Goal: Task Accomplishment & Management: Use online tool/utility

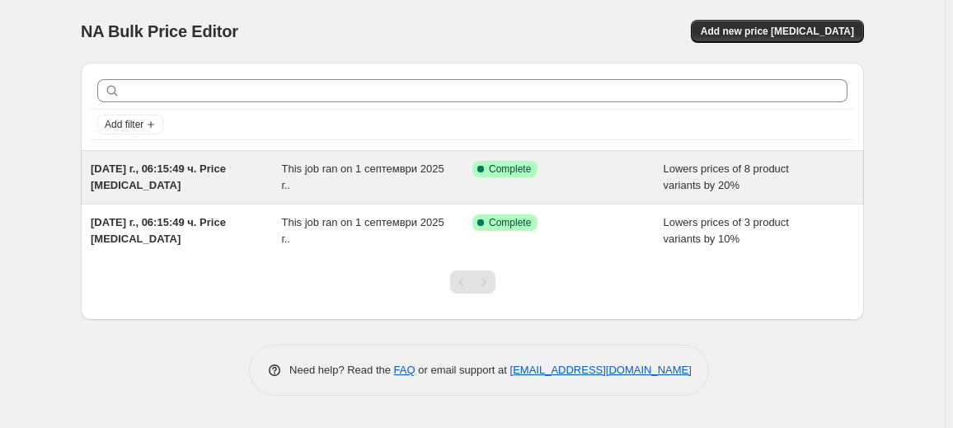
click at [429, 177] on div "This job ran on 1 септември 2025 г.." at bounding box center [377, 177] width 191 height 33
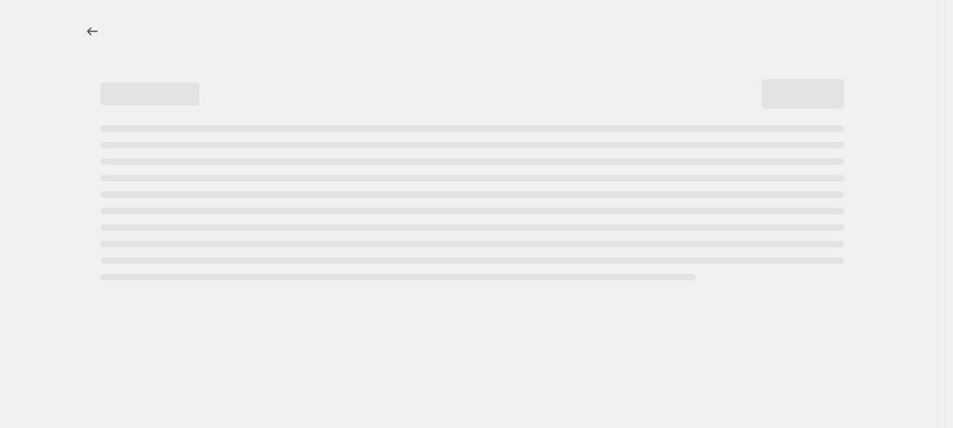
select select "percentage"
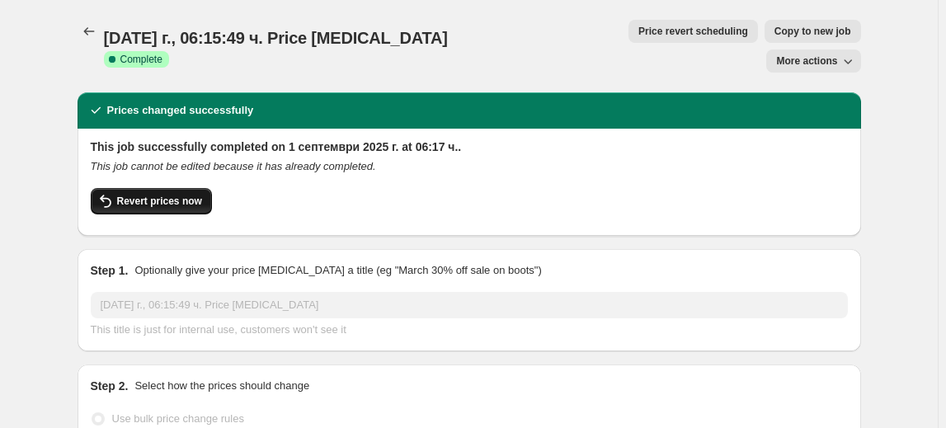
click at [148, 195] on span "Revert prices now" at bounding box center [159, 201] width 85 height 13
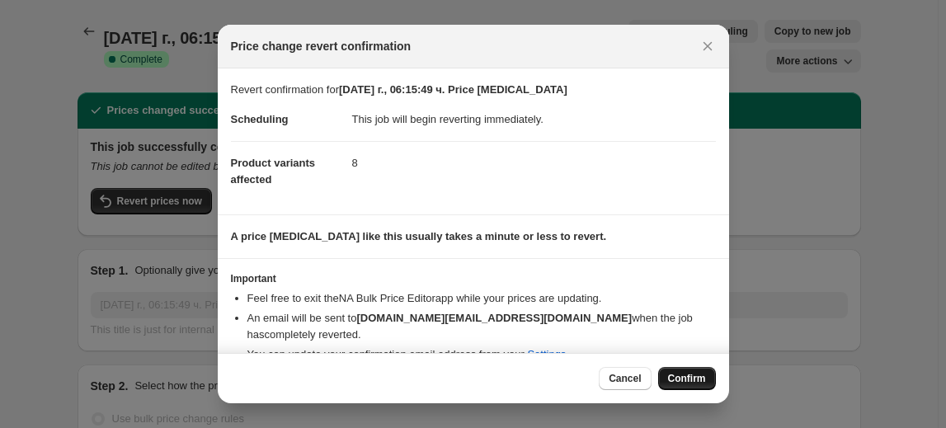
click at [694, 377] on span "Confirm" at bounding box center [687, 378] width 38 height 13
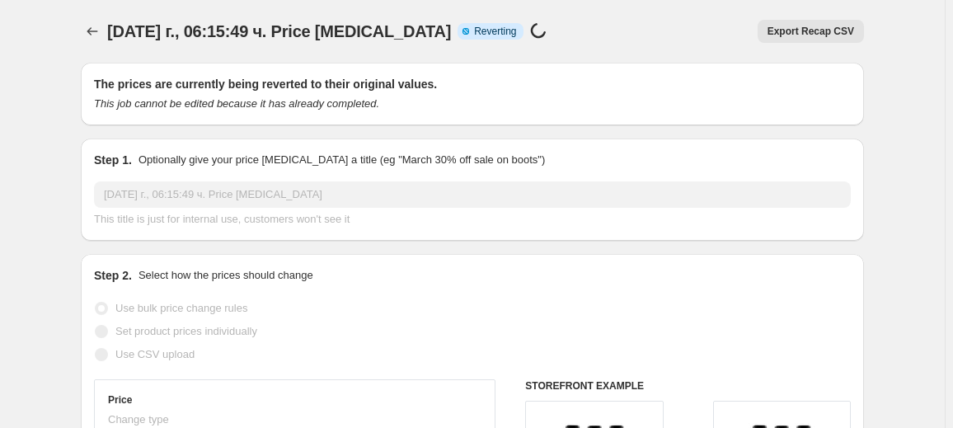
select select "percentage"
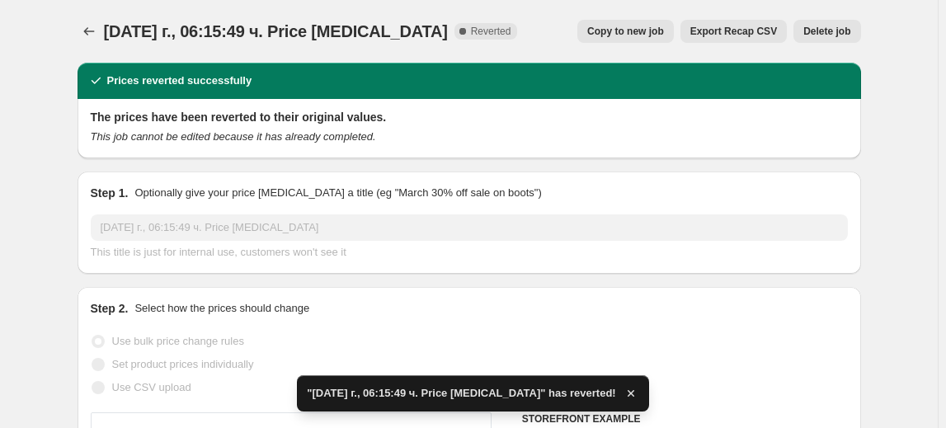
click at [845, 26] on span "Delete job" at bounding box center [826, 31] width 47 height 13
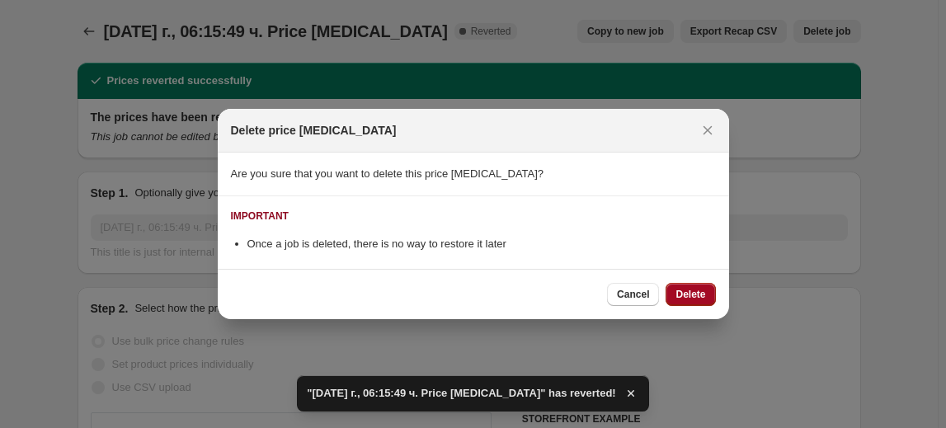
click at [708, 289] on button "Delete" at bounding box center [690, 294] width 49 height 23
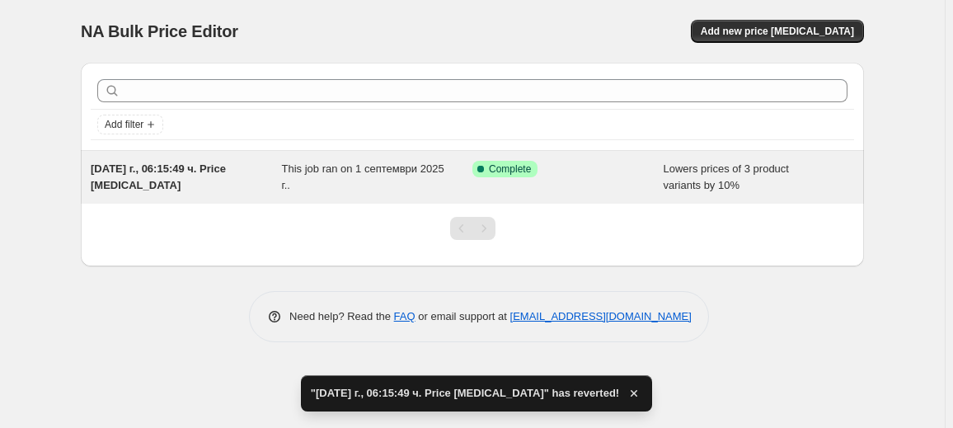
click at [344, 168] on span "This job ran on 1 септември 2025 г.." at bounding box center [363, 176] width 162 height 29
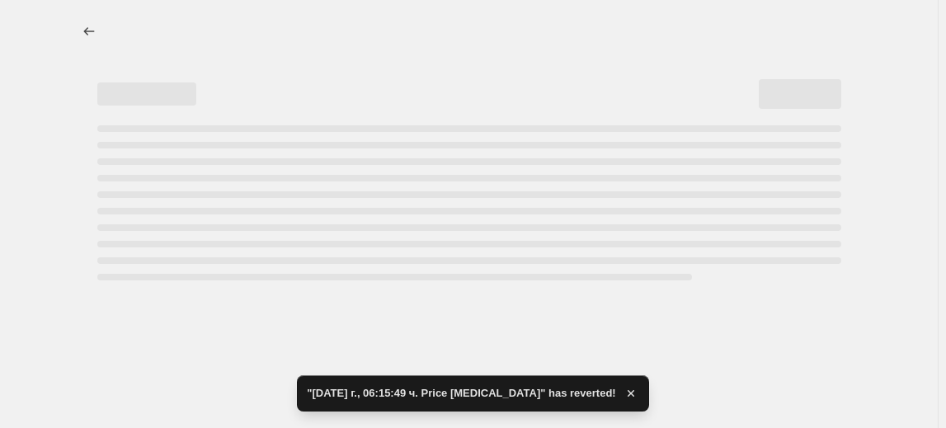
select select "percentage"
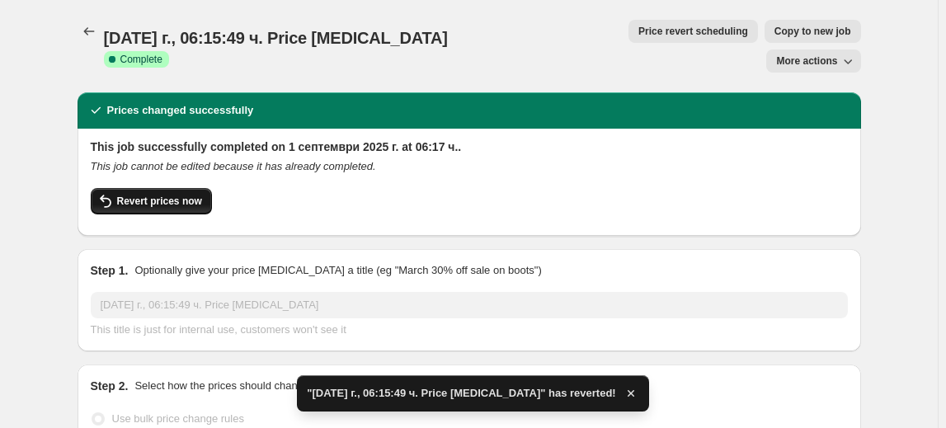
click at [154, 188] on button "Revert prices now" at bounding box center [151, 201] width 121 height 26
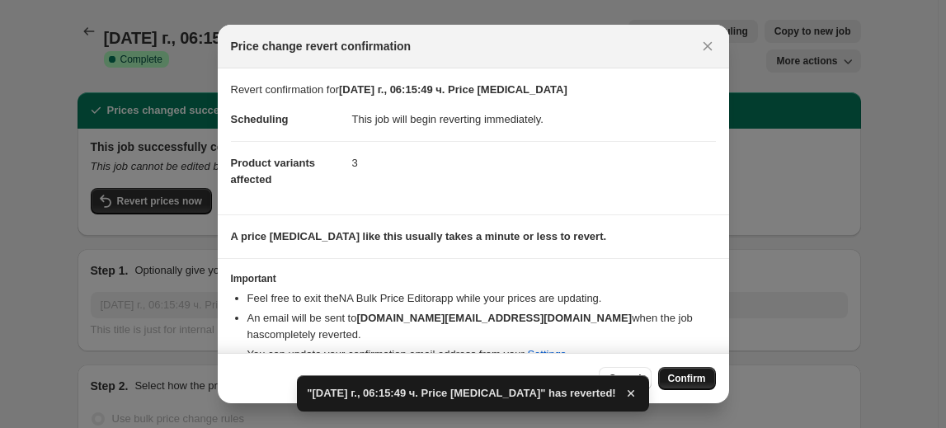
click at [699, 379] on span "Confirm" at bounding box center [687, 378] width 38 height 13
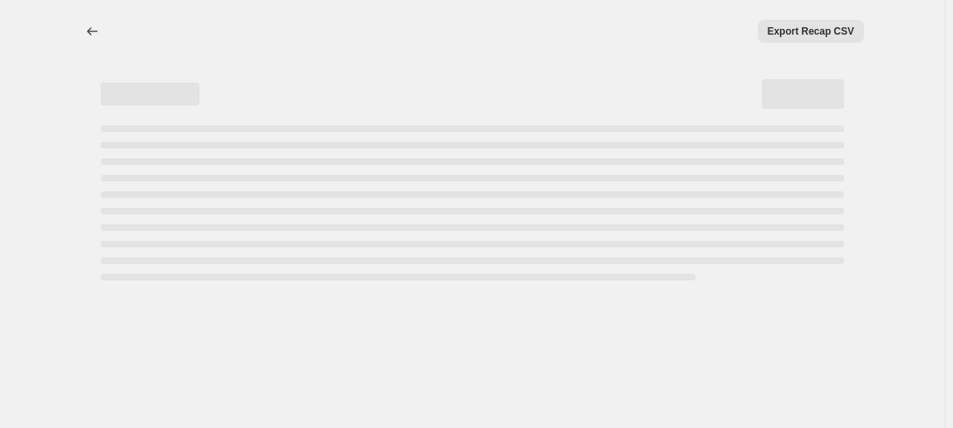
select select "percentage"
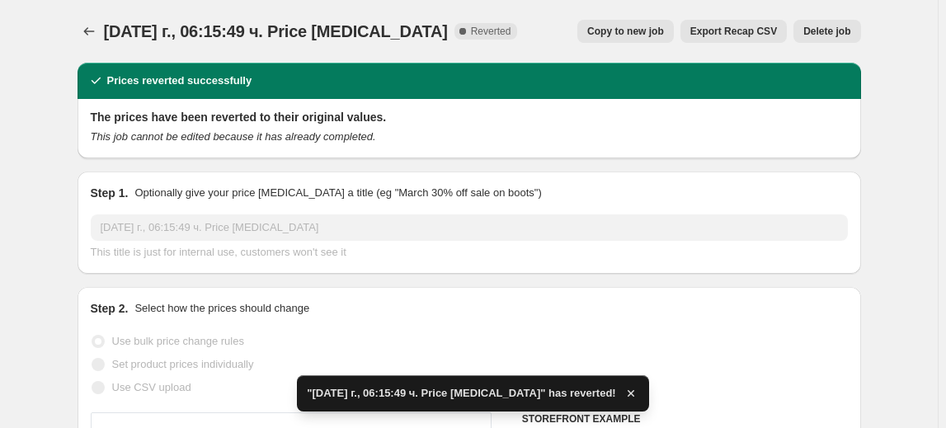
click at [831, 29] on span "Delete job" at bounding box center [826, 31] width 47 height 13
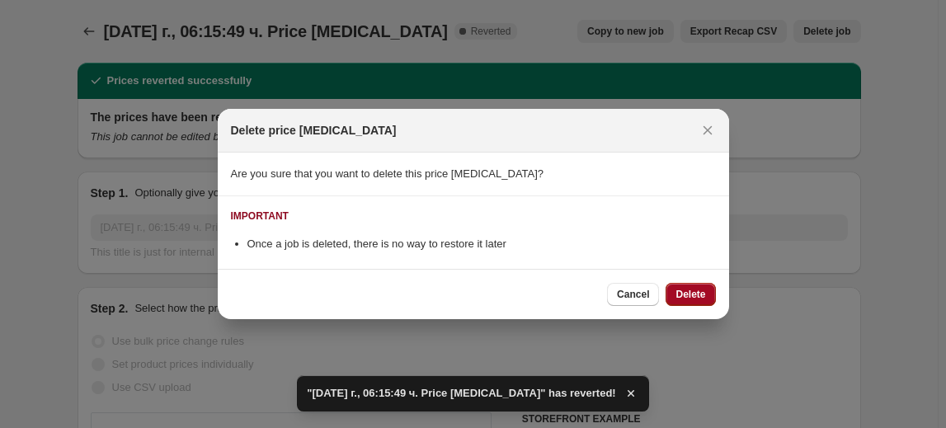
click at [697, 296] on span "Delete" at bounding box center [691, 294] width 30 height 13
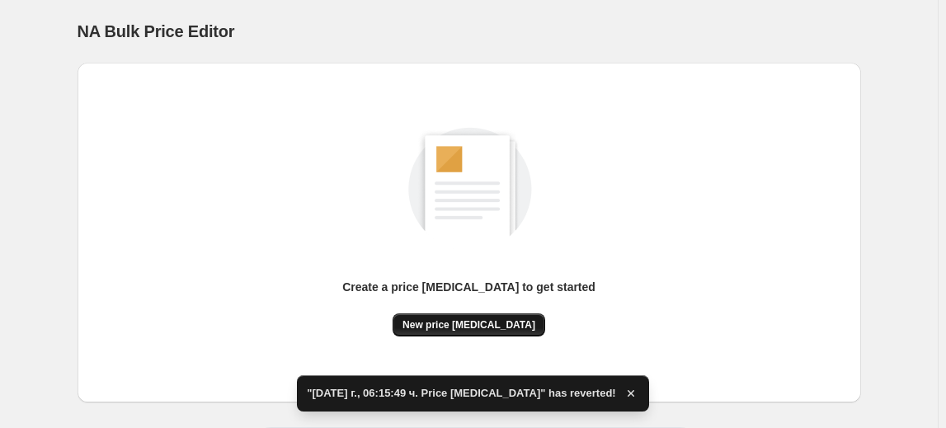
click at [525, 315] on button "New price [MEDICAL_DATA]" at bounding box center [469, 324] width 153 height 23
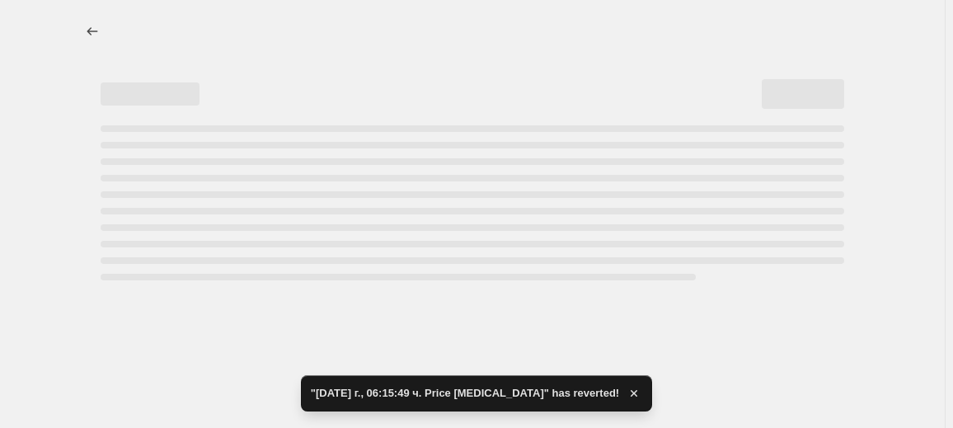
select select "percentage"
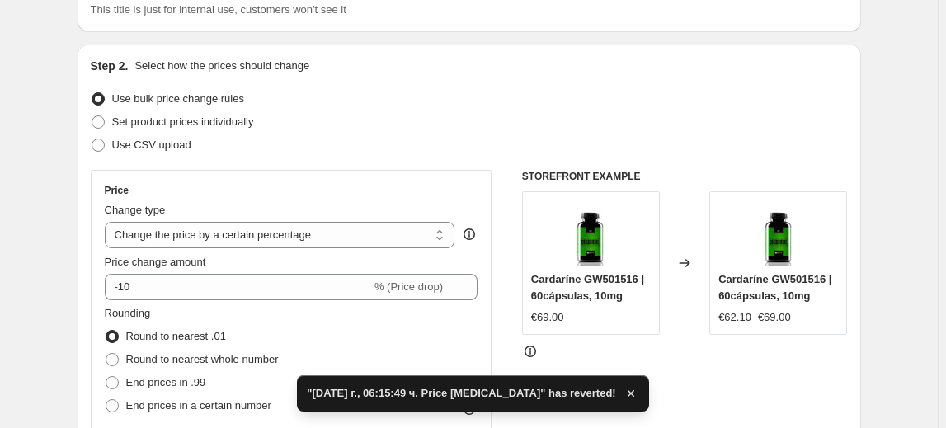
scroll to position [149, 0]
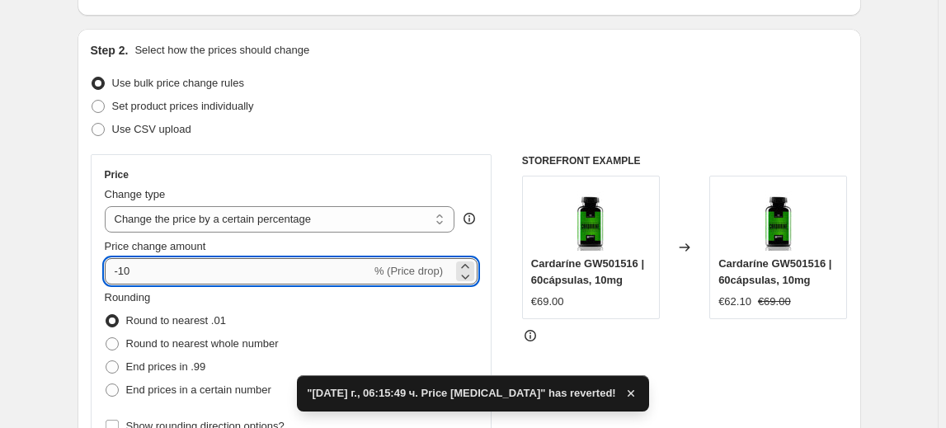
click at [120, 272] on input "-10" at bounding box center [238, 271] width 266 height 26
click at [127, 272] on input "-10" at bounding box center [238, 271] width 266 height 26
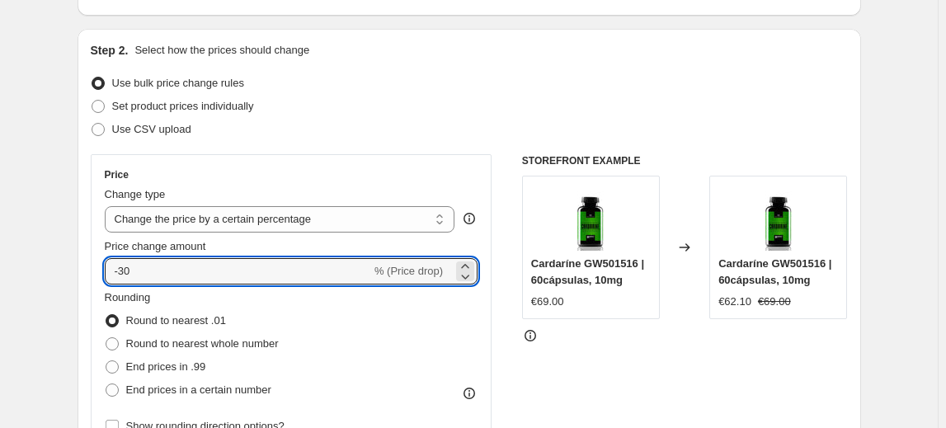
type input "-30"
click at [186, 296] on fieldset "Rounding Round to nearest .01 Round to nearest whole number End prices in .99 E…" at bounding box center [192, 346] width 174 height 112
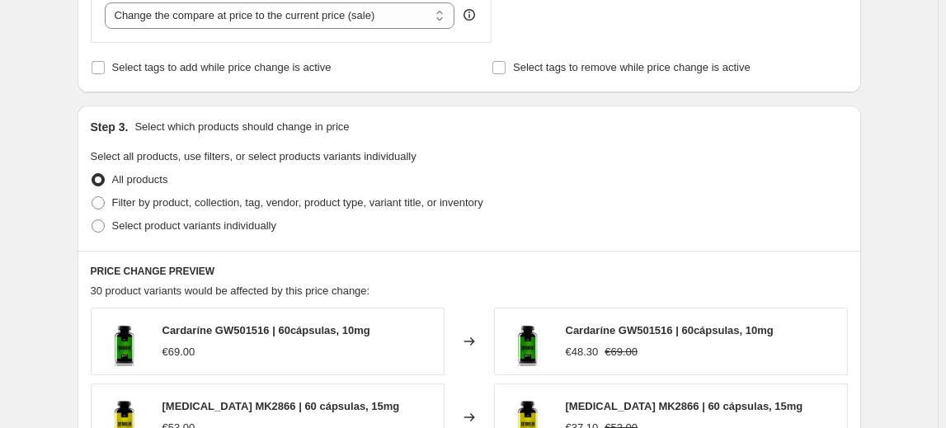
scroll to position [675, 0]
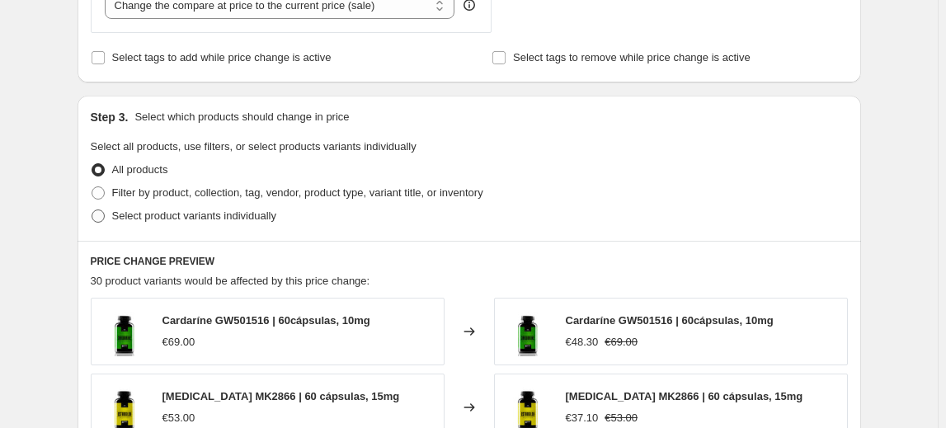
click at [188, 212] on span "Select product variants individually" at bounding box center [194, 215] width 164 height 12
click at [92, 210] on input "Select product variants individually" at bounding box center [92, 209] width 1 height 1
radio input "true"
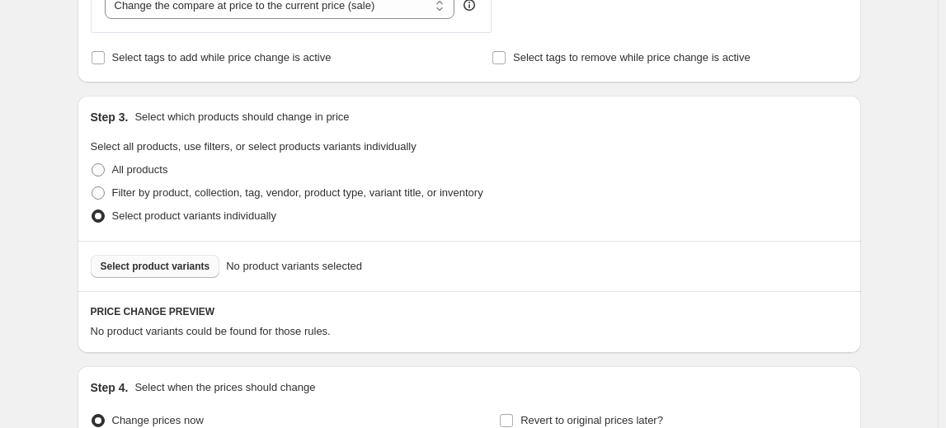
click at [133, 269] on span "Select product variants" at bounding box center [156, 266] width 110 height 13
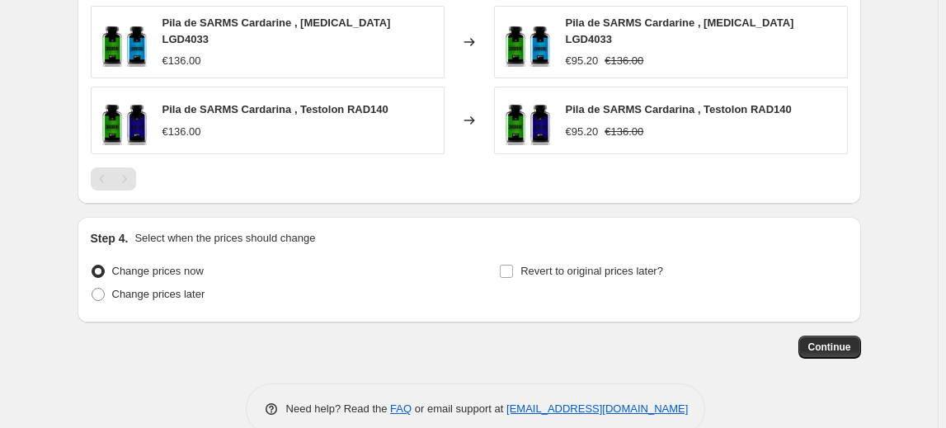
scroll to position [1116, 0]
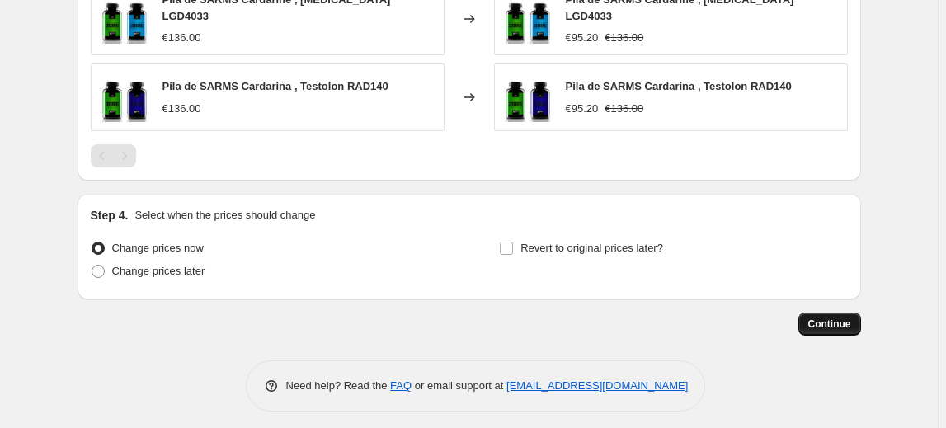
click at [829, 318] on span "Continue" at bounding box center [829, 324] width 43 height 13
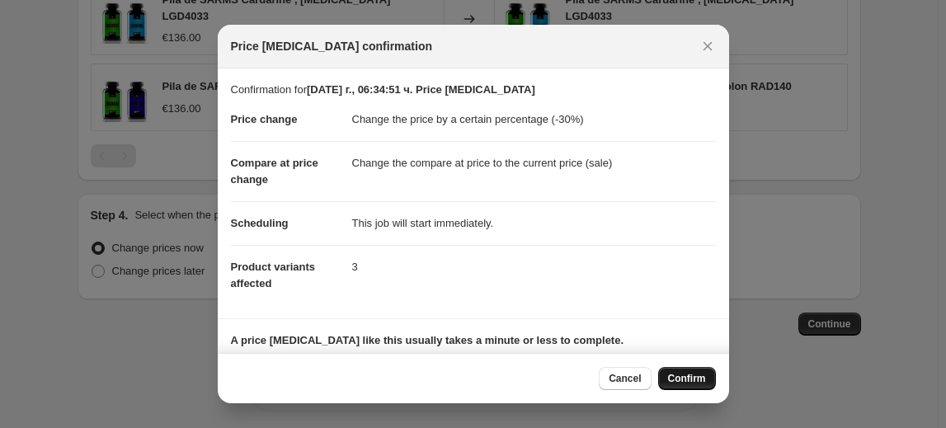
click at [680, 373] on span "Confirm" at bounding box center [687, 378] width 38 height 13
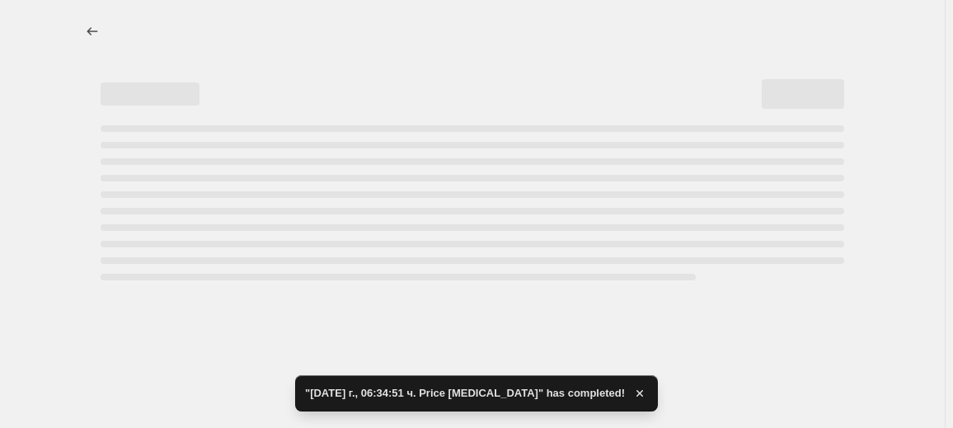
select select "percentage"
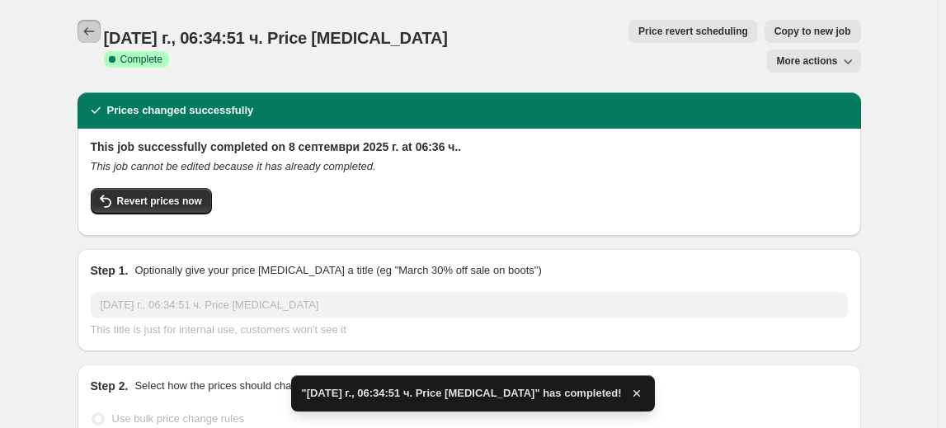
click at [97, 31] on icon "Price change jobs" at bounding box center [89, 31] width 16 height 16
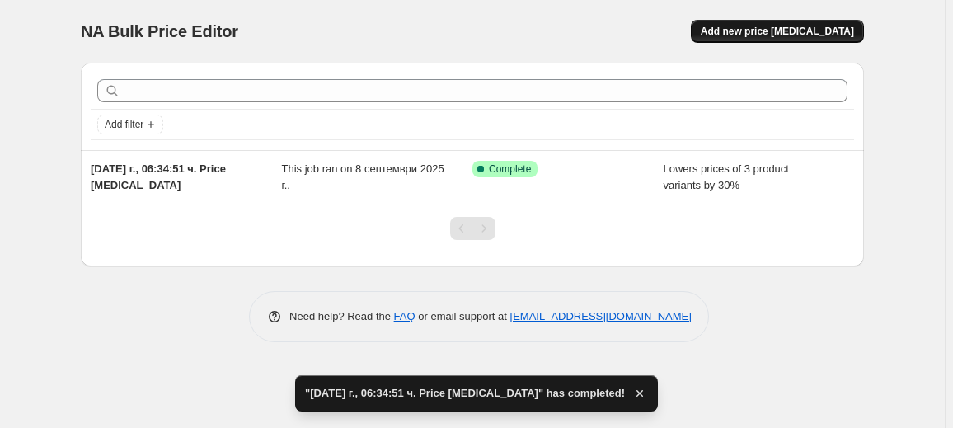
click at [811, 20] on button "Add new price [MEDICAL_DATA]" at bounding box center [777, 31] width 173 height 23
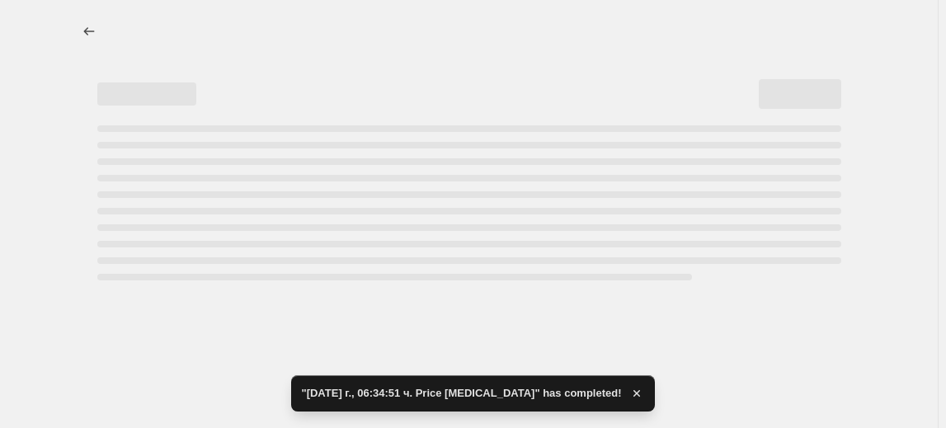
select select "percentage"
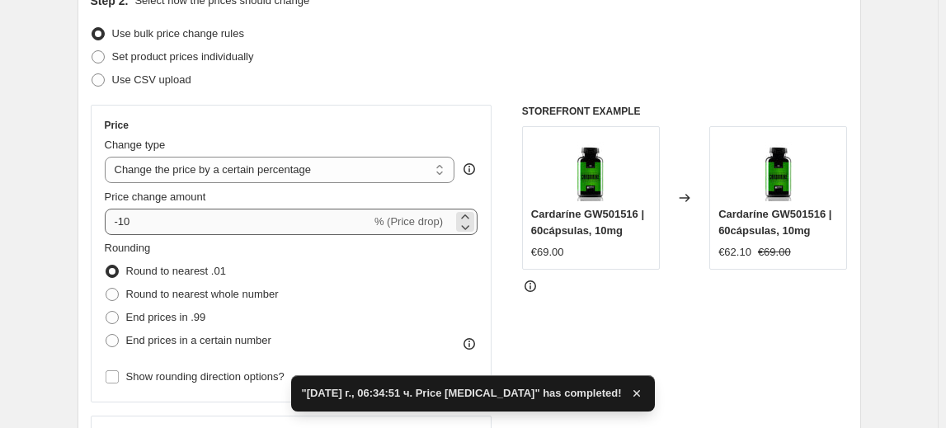
scroll to position [224, 0]
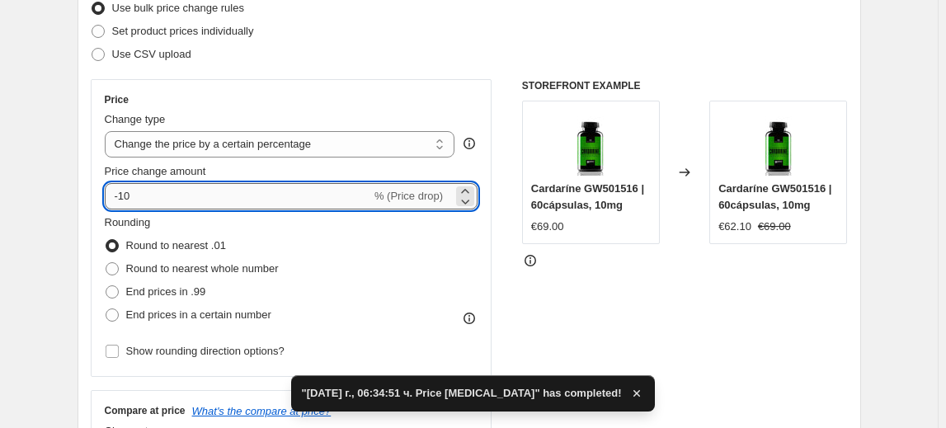
click at [132, 200] on input "-10" at bounding box center [238, 196] width 266 height 26
click at [127, 197] on input "-10" at bounding box center [238, 196] width 266 height 26
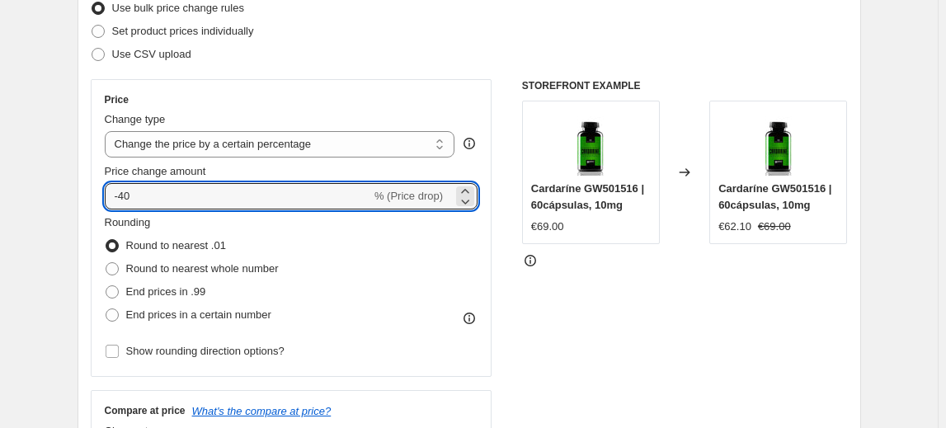
type input "-40"
click at [224, 224] on fieldset "Rounding Round to nearest .01 Round to nearest whole number End prices in .99 E…" at bounding box center [192, 270] width 174 height 112
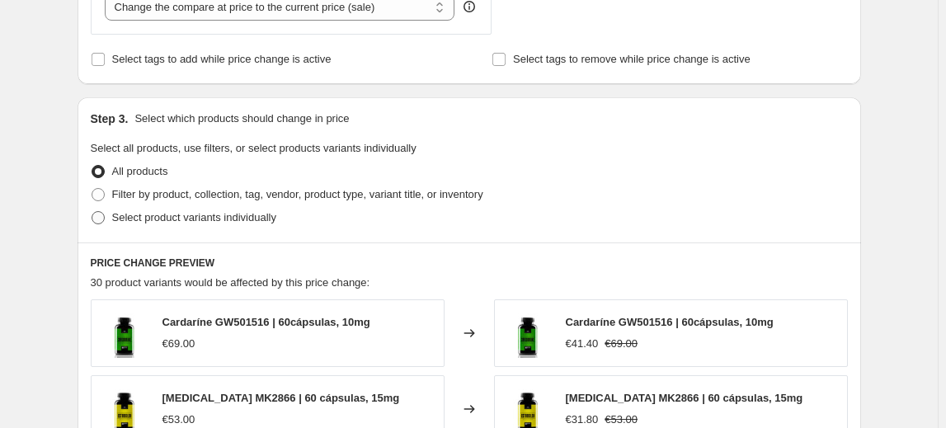
scroll to position [675, 0]
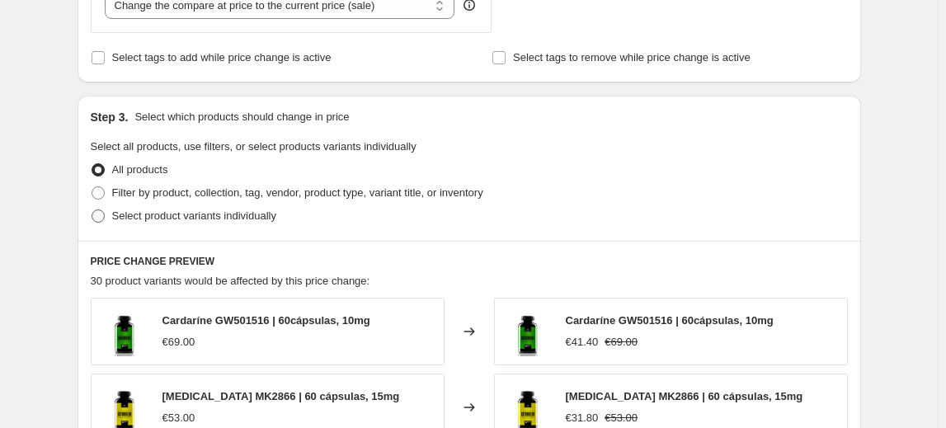
click at [208, 214] on span "Select product variants individually" at bounding box center [194, 215] width 164 height 12
click at [92, 210] on input "Select product variants individually" at bounding box center [92, 209] width 1 height 1
radio input "true"
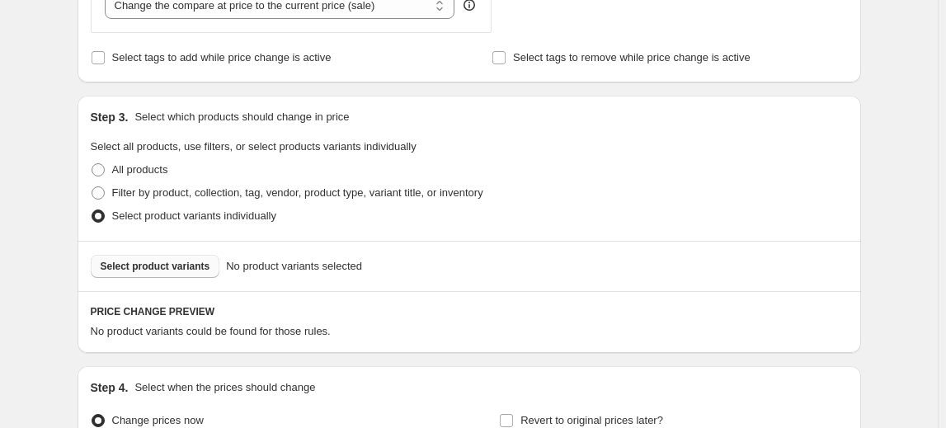
click at [157, 267] on span "Select product variants" at bounding box center [156, 266] width 110 height 13
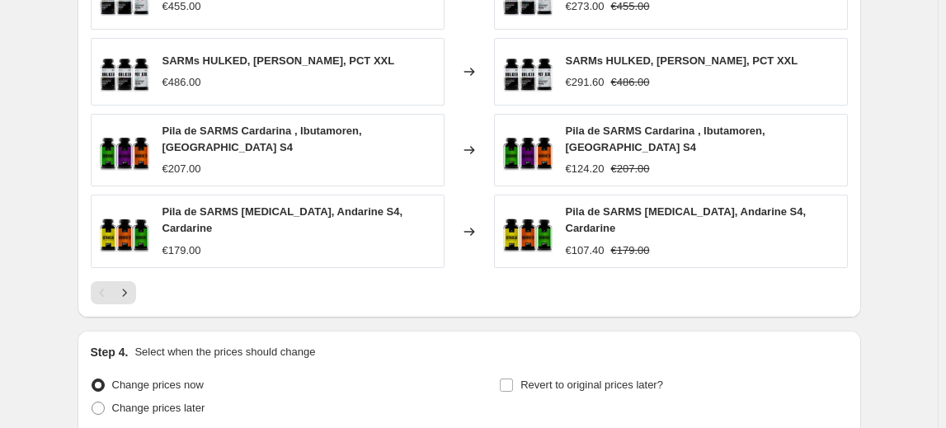
scroll to position [1267, 0]
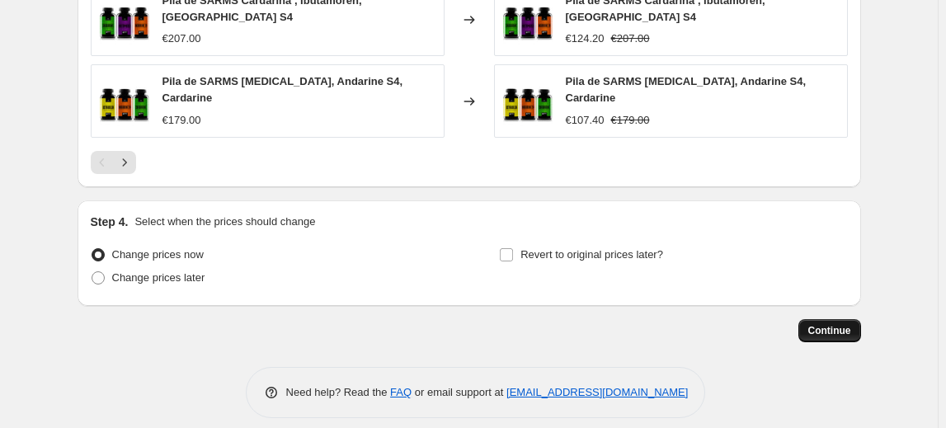
click at [858, 322] on button "Continue" at bounding box center [829, 330] width 63 height 23
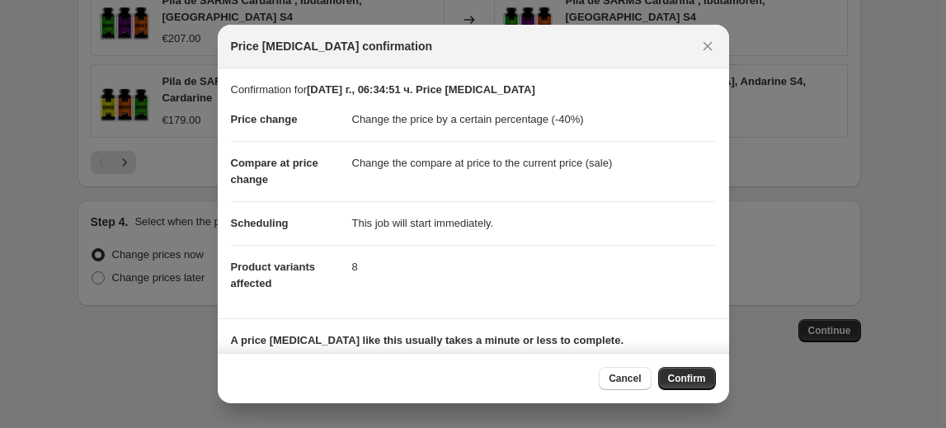
click at [684, 378] on span "Confirm" at bounding box center [687, 378] width 38 height 13
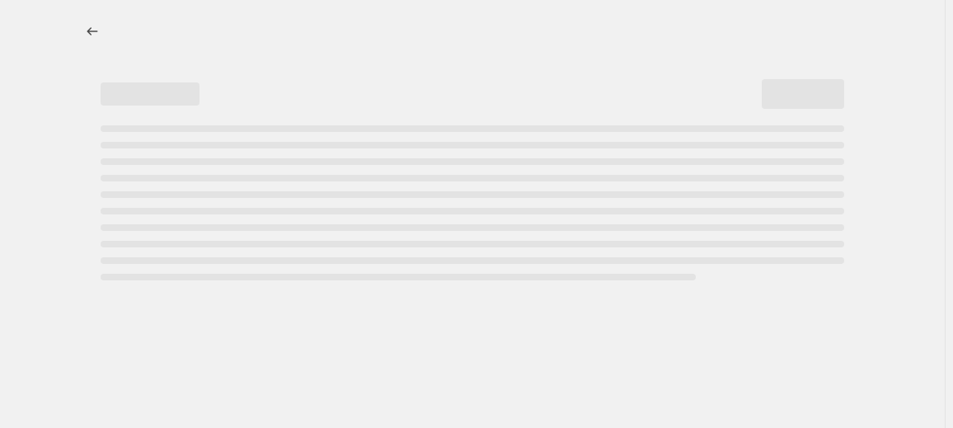
select select "percentage"
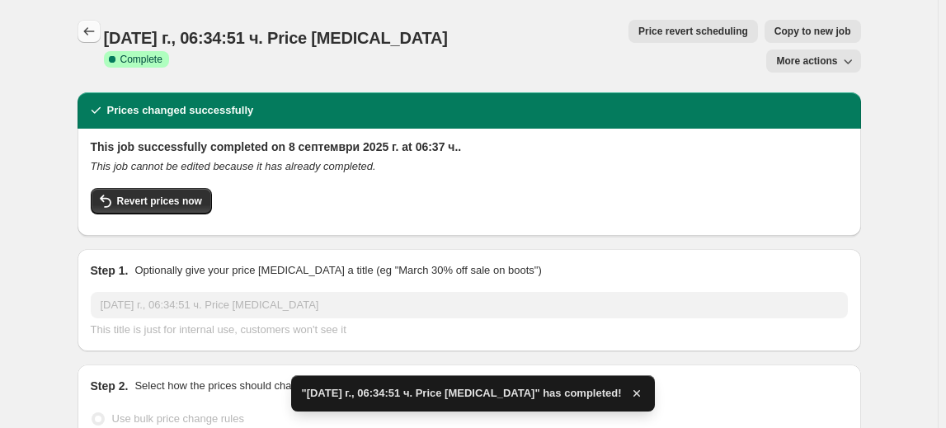
click at [86, 35] on icon "Price change jobs" at bounding box center [89, 31] width 16 height 16
